Goal: Task Accomplishment & Management: Manage account settings

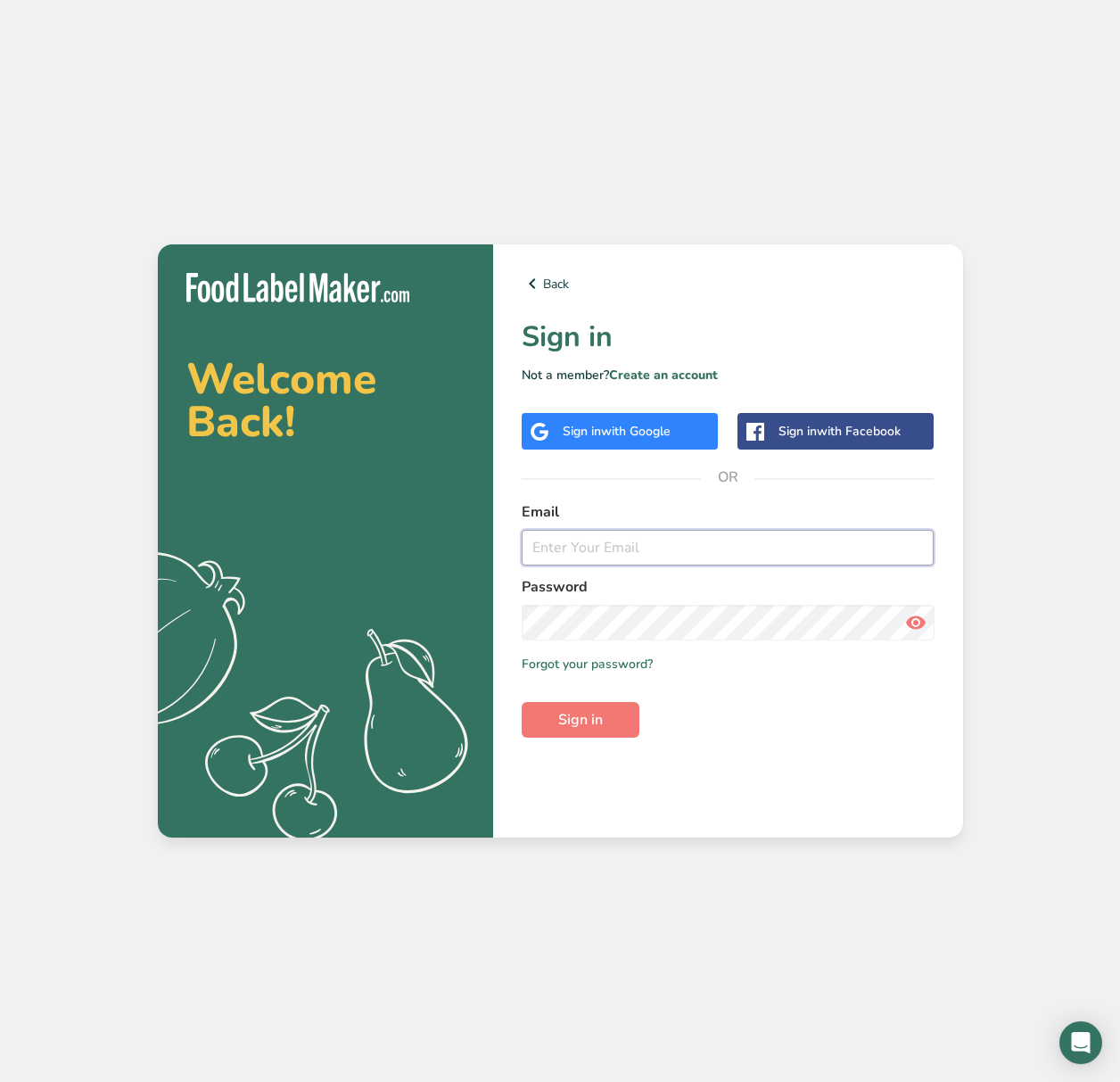
click at [612, 544] on input "email" at bounding box center [728, 547] width 413 height 35
